Goal: Information Seeking & Learning: Learn about a topic

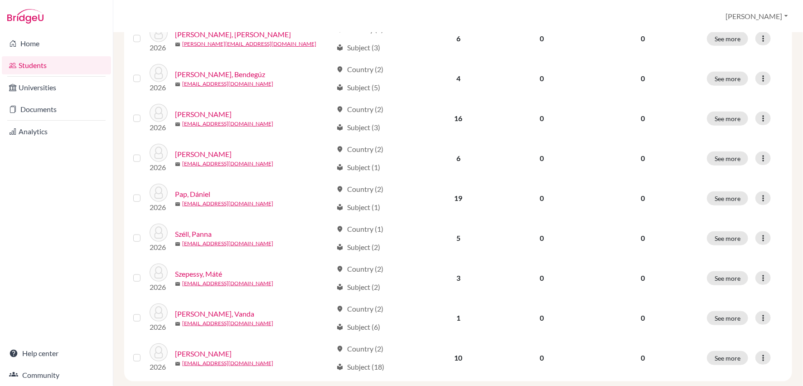
scroll to position [335, 0]
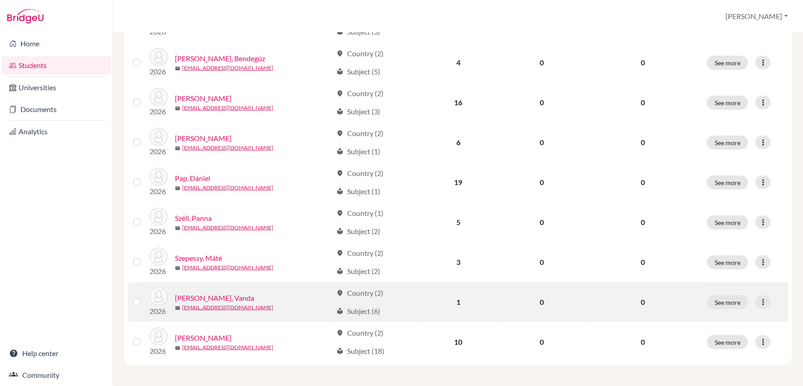
click at [208, 297] on link "[PERSON_NAME], Vanda" at bounding box center [214, 297] width 79 height 11
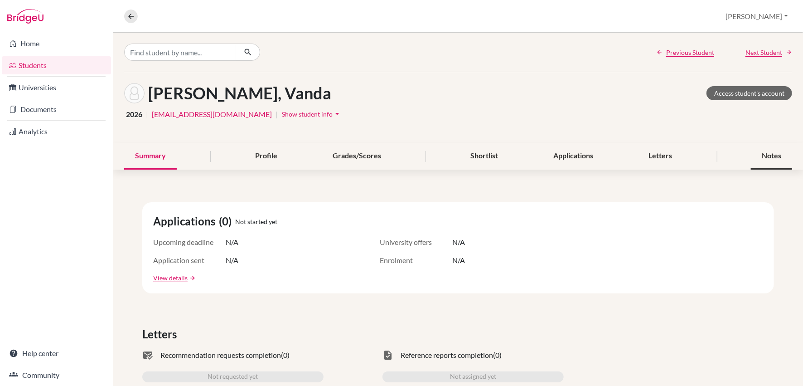
click at [778, 162] on div "Notes" at bounding box center [771, 156] width 41 height 27
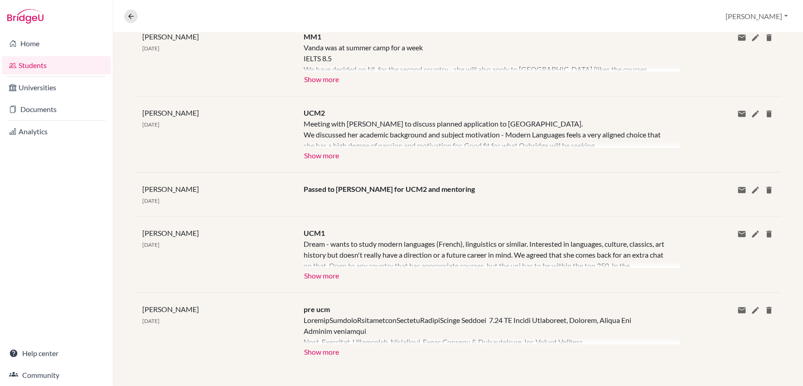
scroll to position [286, 0]
click at [327, 349] on button "Show more" at bounding box center [322, 351] width 36 height 14
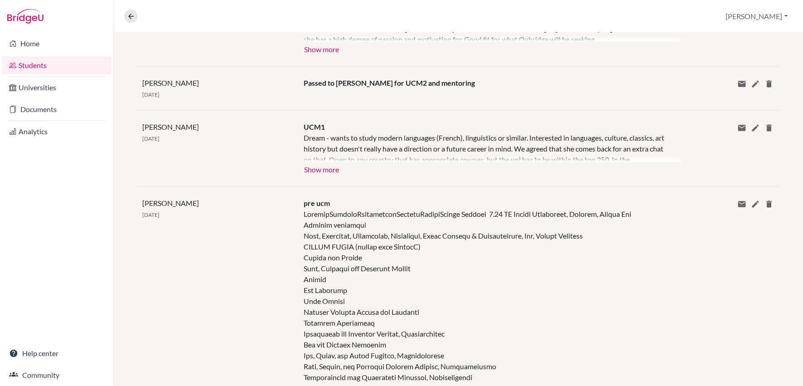
scroll to position [378, 0]
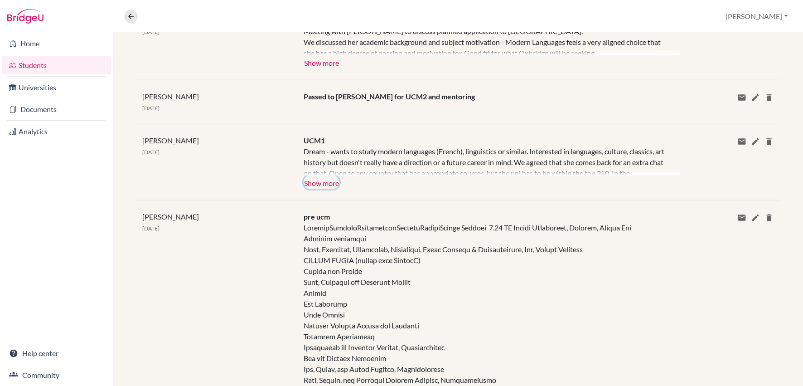
click at [326, 182] on button "Show more" at bounding box center [322, 182] width 36 height 14
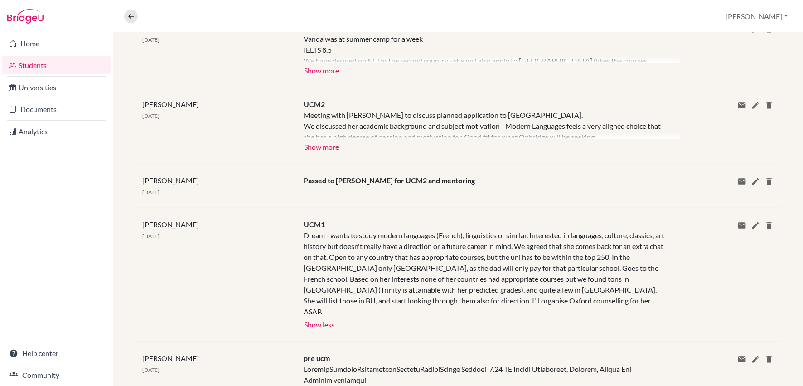
scroll to position [294, 0]
click at [324, 145] on button "Show more" at bounding box center [322, 147] width 36 height 14
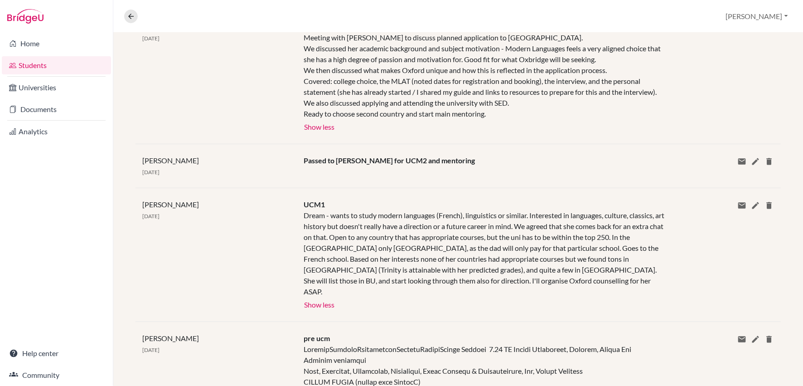
scroll to position [430, 0]
